Goal: Task Accomplishment & Management: Manage account settings

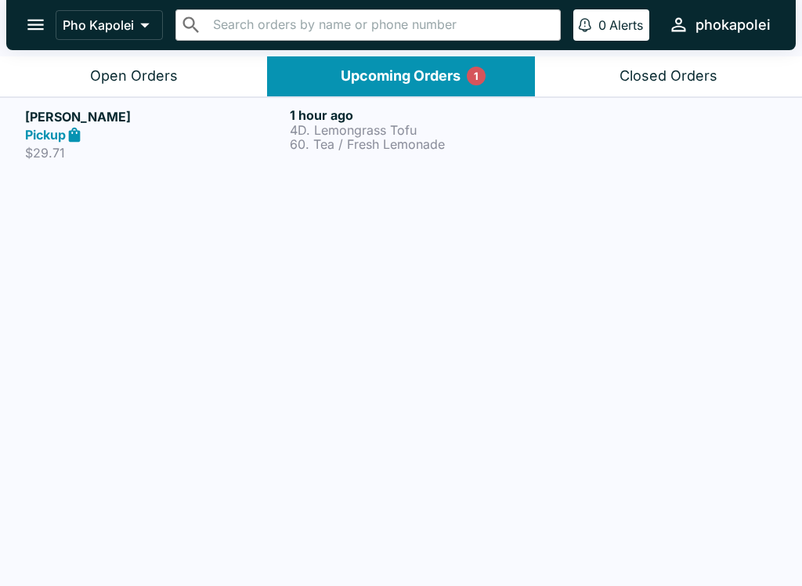
click at [380, 140] on p "60. Tea / Fresh Lemonade" at bounding box center [419, 144] width 258 height 14
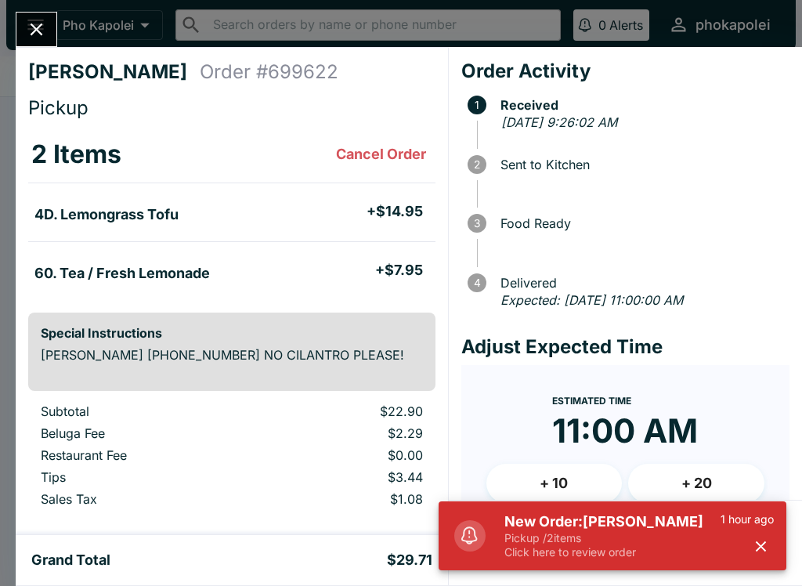
click at [770, 550] on button "button" at bounding box center [761, 546] width 26 height 26
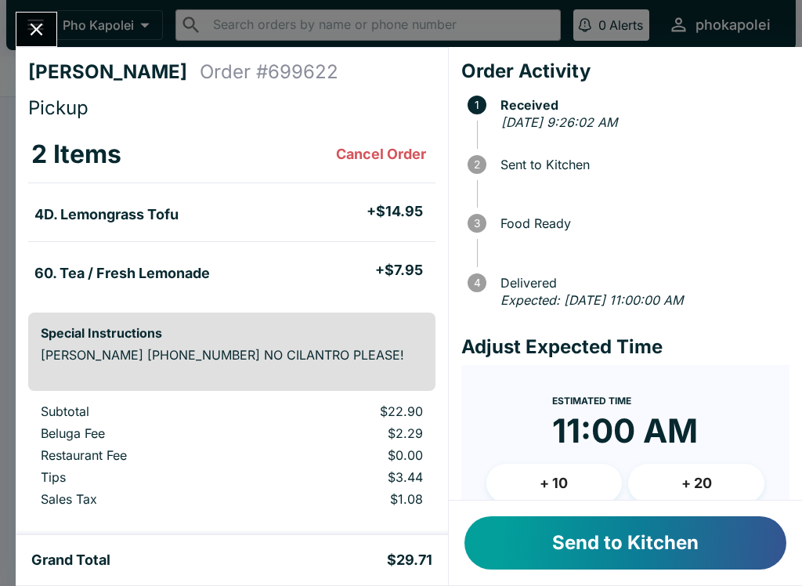
click at [665, 532] on button "Send to Kitchen" at bounding box center [625, 542] width 322 height 53
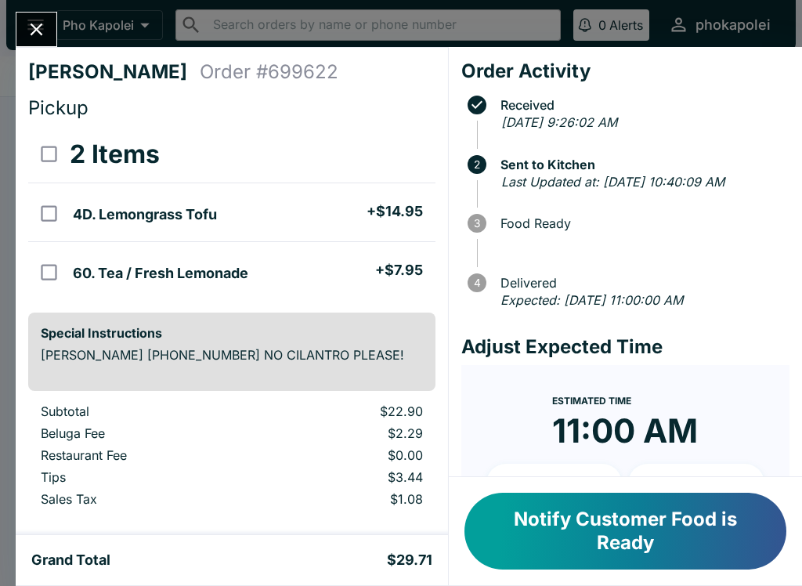
click at [664, 522] on button "Notify Customer Food is Ready" at bounding box center [625, 530] width 322 height 77
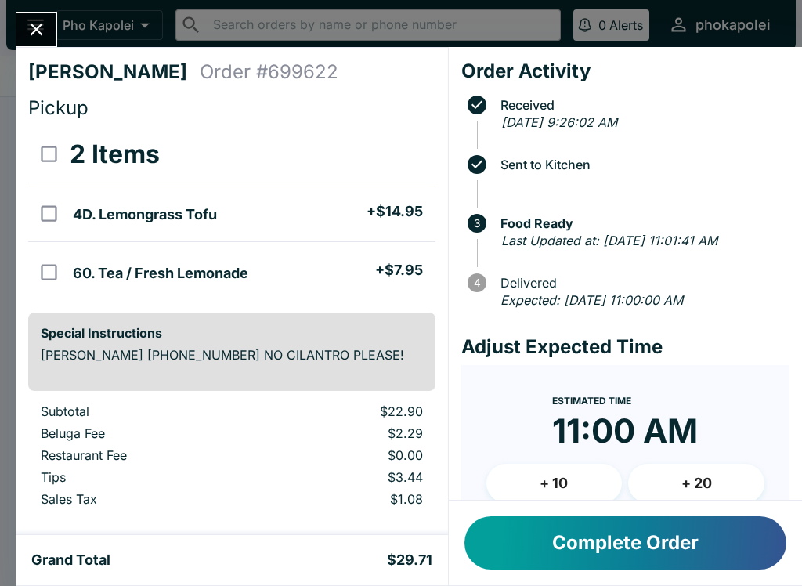
click at [32, 27] on icon "Close" at bounding box center [36, 29] width 21 height 21
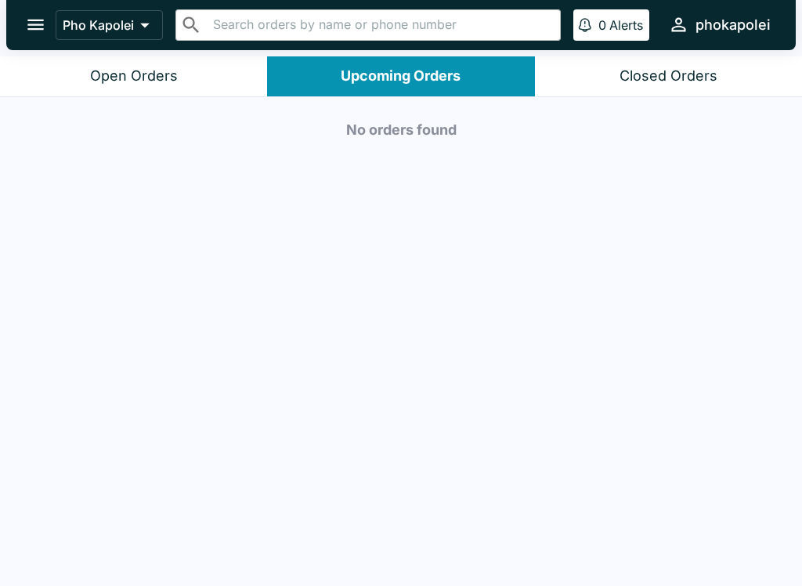
click at [157, 84] on div "Open Orders" at bounding box center [134, 76] width 88 height 18
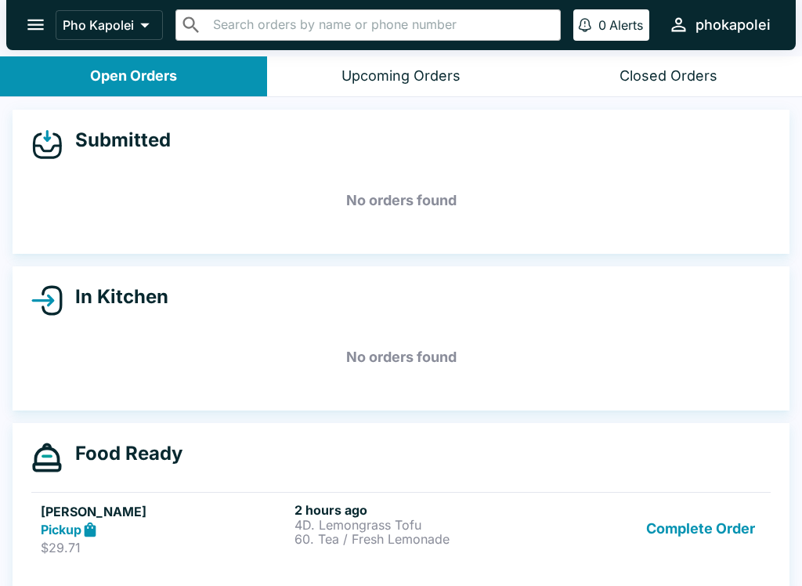
click at [352, 536] on p "60. Tea / Fresh Lemonade" at bounding box center [417, 539] width 247 height 14
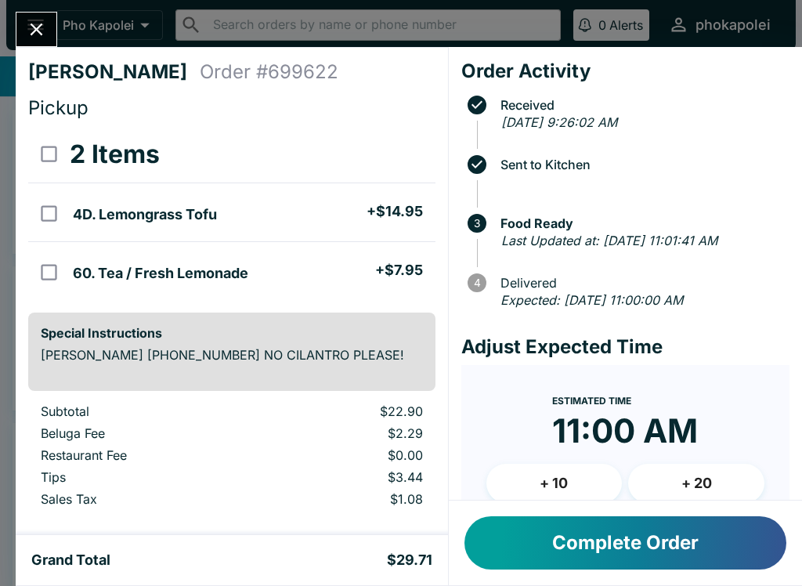
click at [637, 527] on button "Complete Order" at bounding box center [625, 542] width 322 height 53
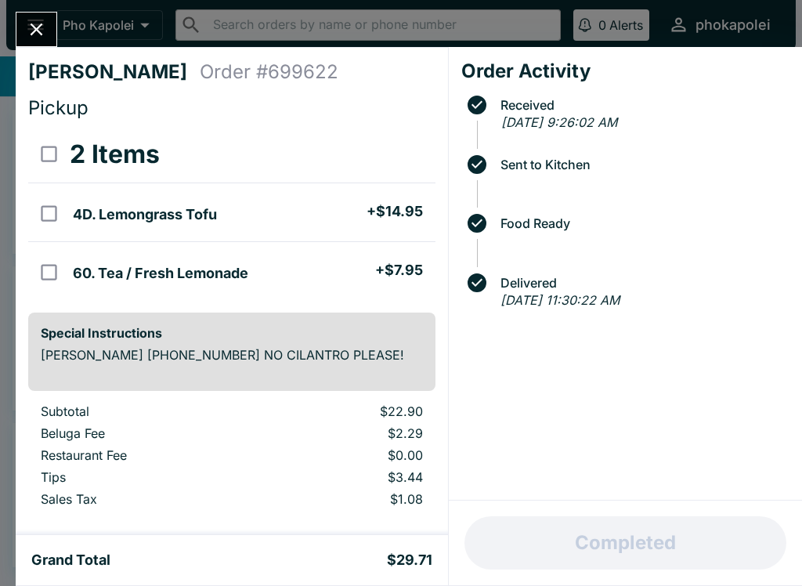
click at [44, 34] on icon "Close" at bounding box center [36, 29] width 21 height 21
